Goal: Task Accomplishment & Management: Use online tool/utility

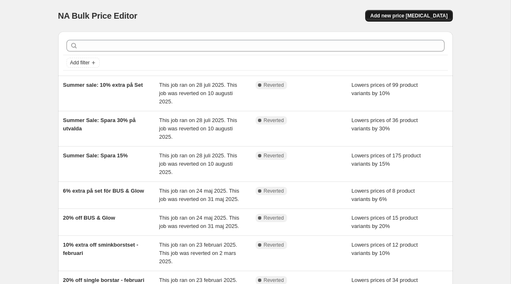
click at [398, 18] on span "Add new price [MEDICAL_DATA]" at bounding box center [408, 15] width 77 height 7
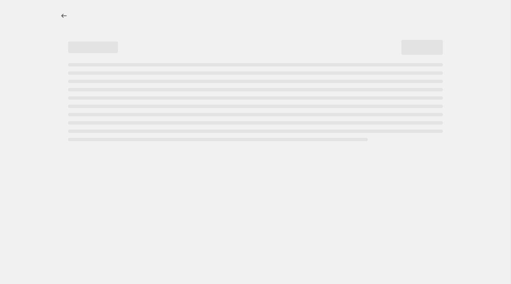
select select "percentage"
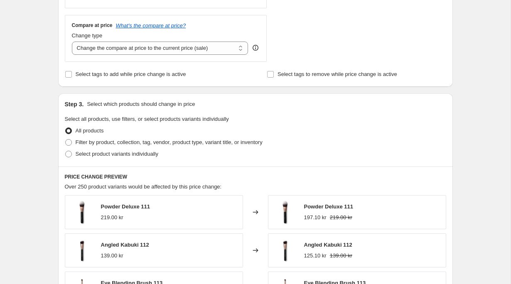
scroll to position [295, 0]
click at [97, 153] on span "Select product variants individually" at bounding box center [117, 153] width 83 height 6
click at [66, 151] on input "Select product variants individually" at bounding box center [65, 150] width 0 height 0
radio input "true"
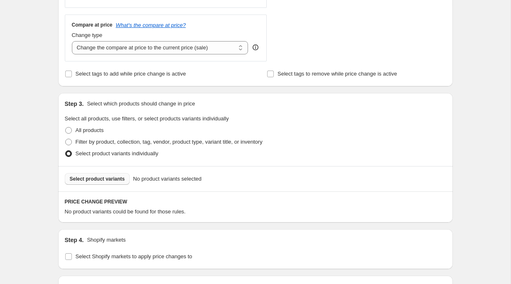
click at [91, 183] on button "Select product variants" at bounding box center [97, 179] width 65 height 12
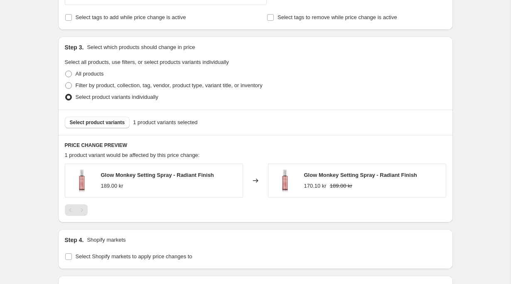
scroll to position [366, 0]
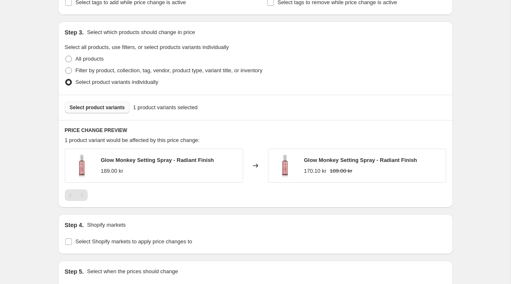
click at [96, 107] on span "Select product variants" at bounding box center [97, 107] width 55 height 7
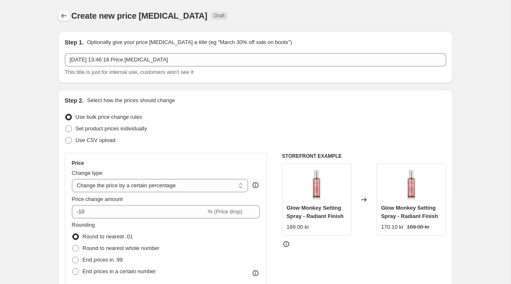
click at [61, 17] on icon "Price change jobs" at bounding box center [64, 16] width 8 height 8
